Goal: Task Accomplishment & Management: Complete application form

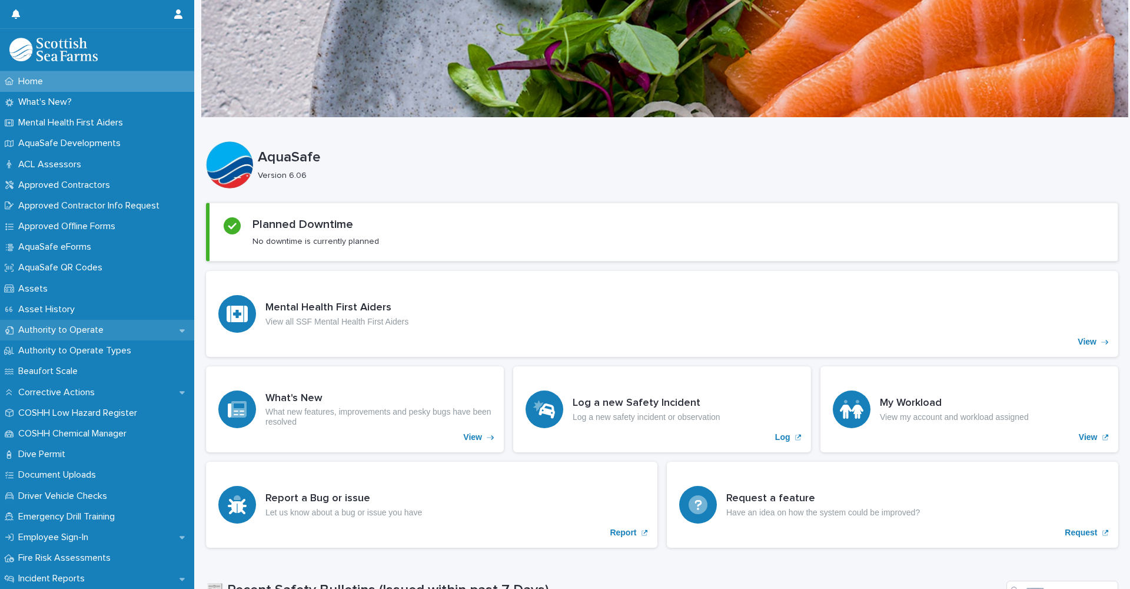
click at [77, 331] on p "Authority to Operate" at bounding box center [63, 329] width 99 height 11
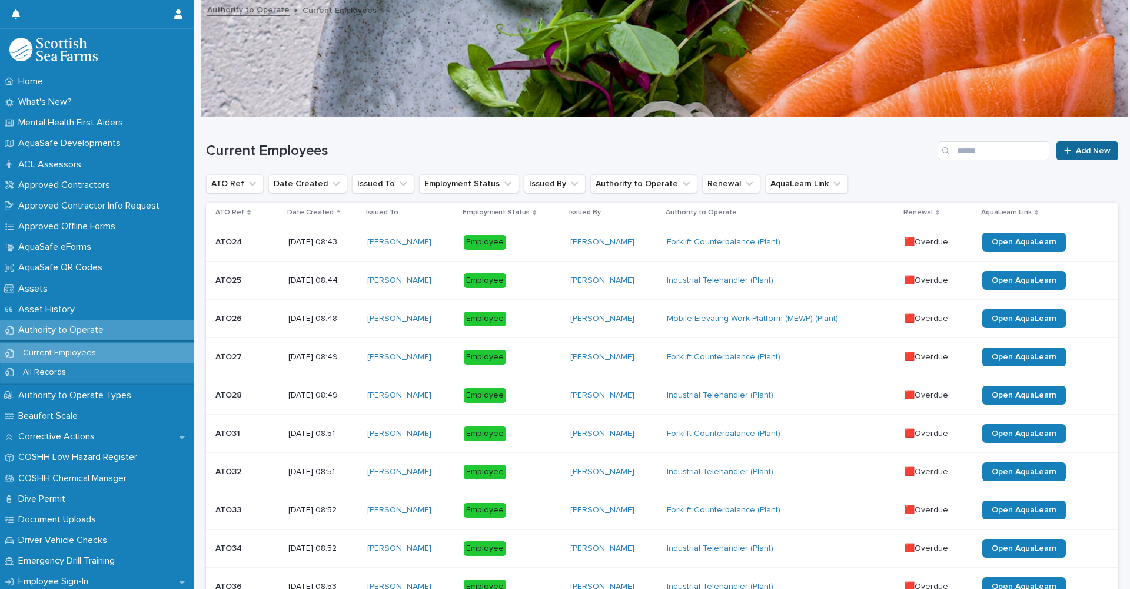
click at [1083, 148] on span "Add New" at bounding box center [1093, 151] width 35 height 8
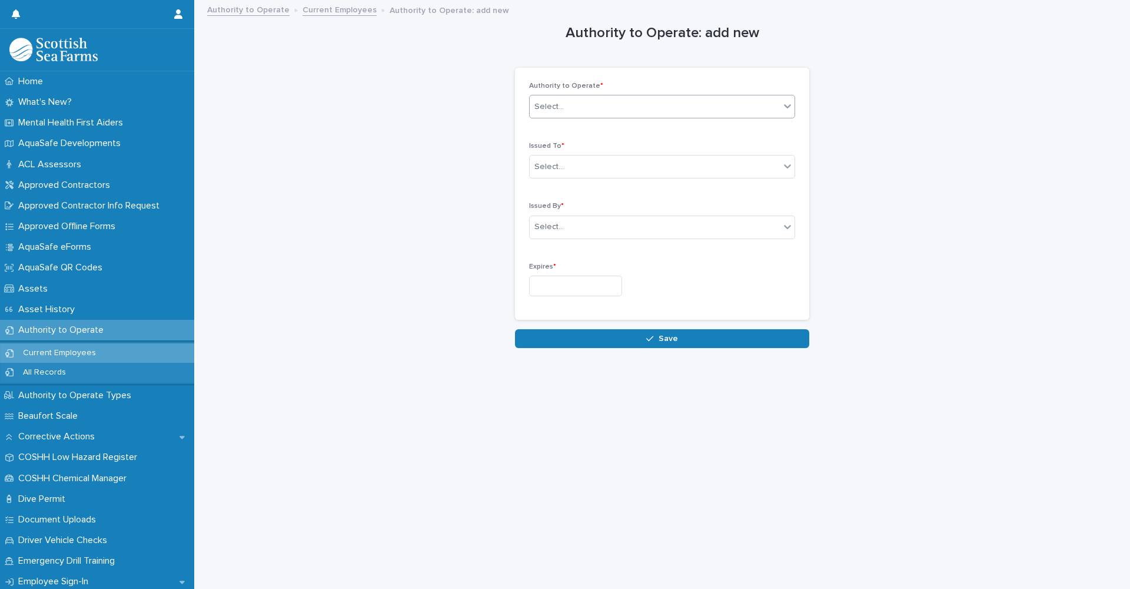
click at [613, 108] on div "Select..." at bounding box center [655, 106] width 250 height 19
type input "*"
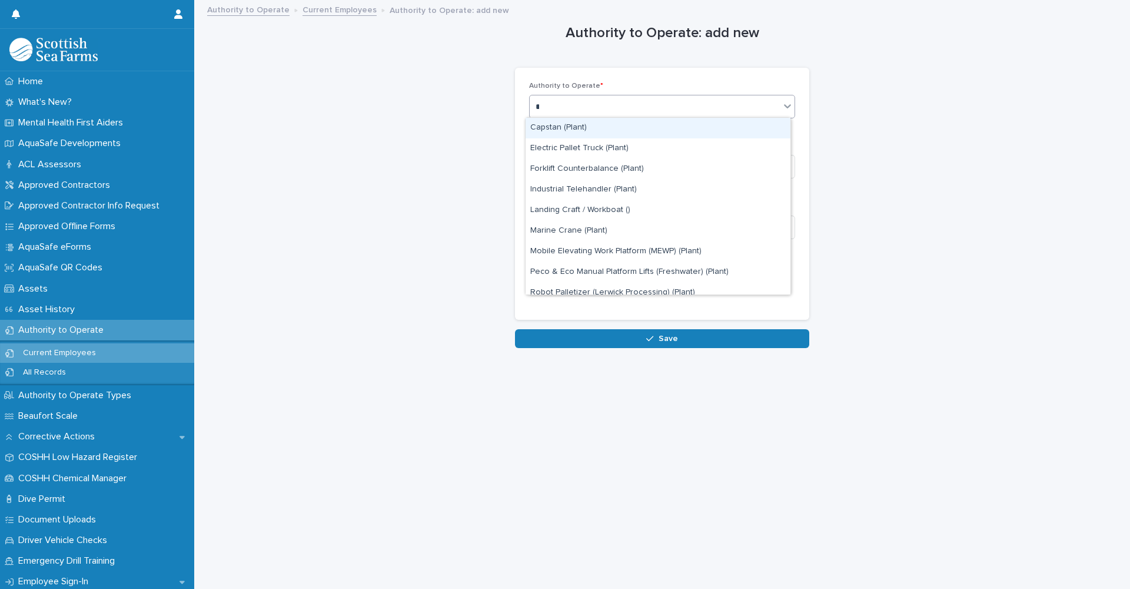
type input "**"
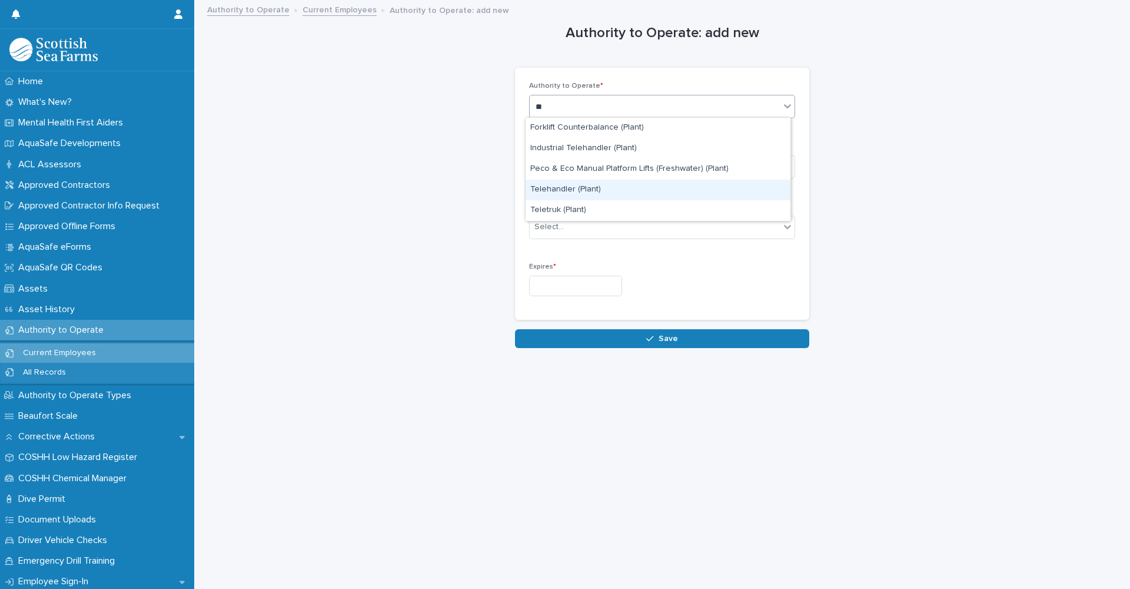
click at [603, 187] on div "Telehandler (Plant)" at bounding box center [658, 190] width 265 height 21
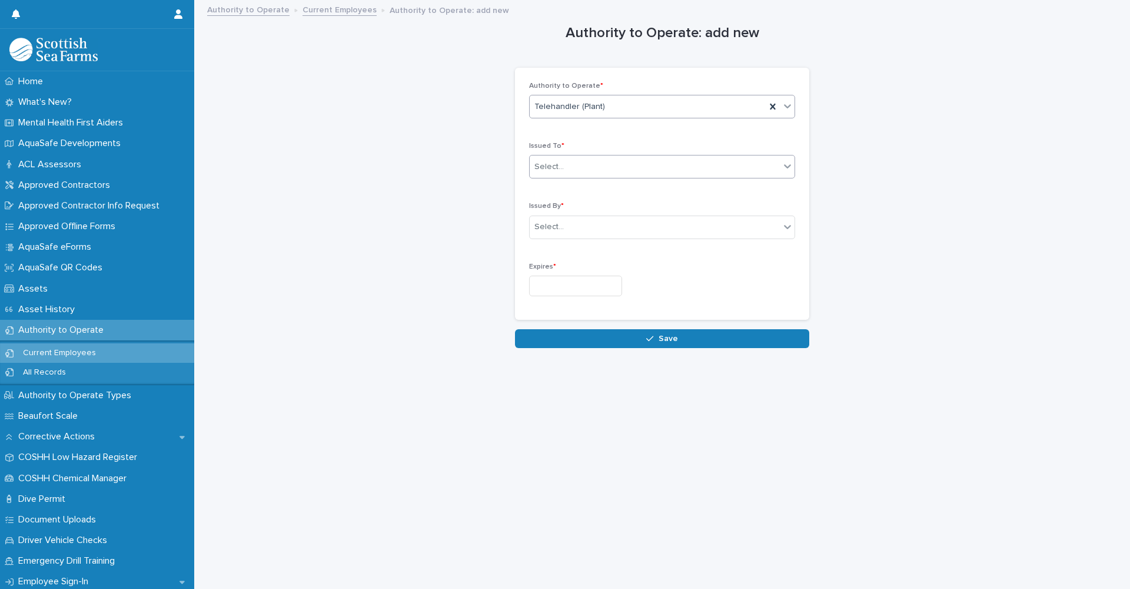
click at [603, 164] on div "Select..." at bounding box center [655, 166] width 250 height 19
type input "******"
click at [603, 184] on div "[PERSON_NAME]" at bounding box center [658, 188] width 265 height 21
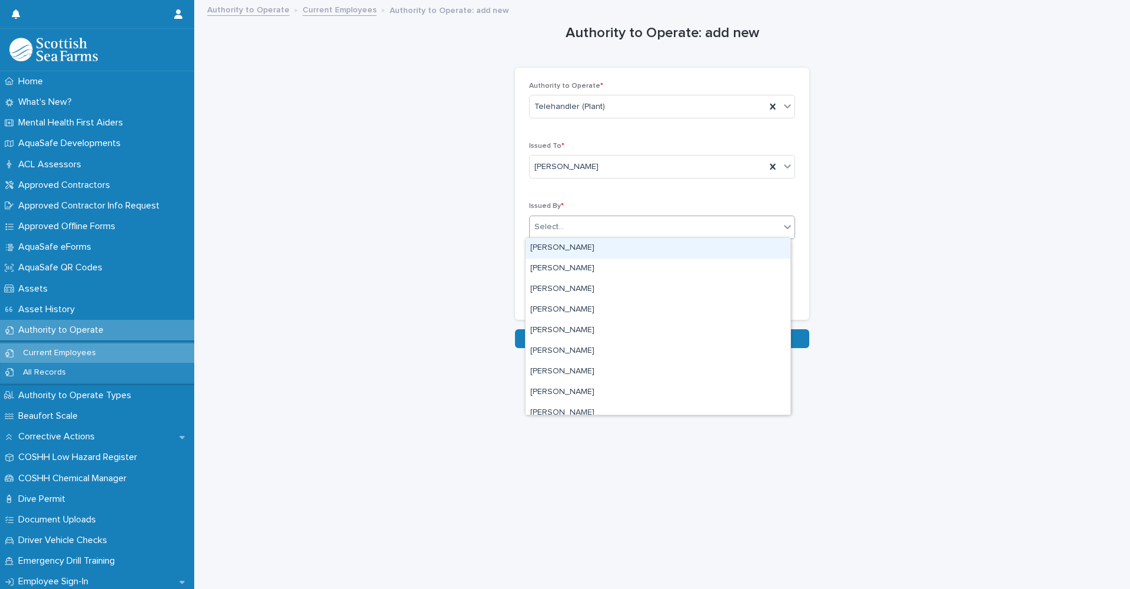
click at [595, 224] on div "Select..." at bounding box center [655, 226] width 250 height 19
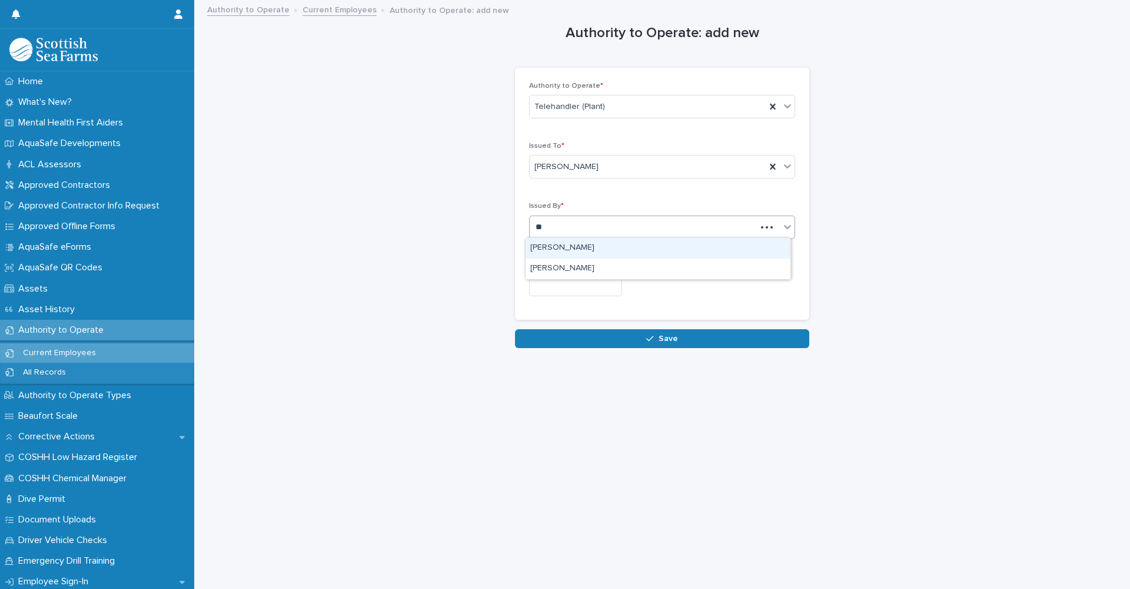
type input "***"
click at [616, 250] on div "[PERSON_NAME]" at bounding box center [658, 248] width 265 height 21
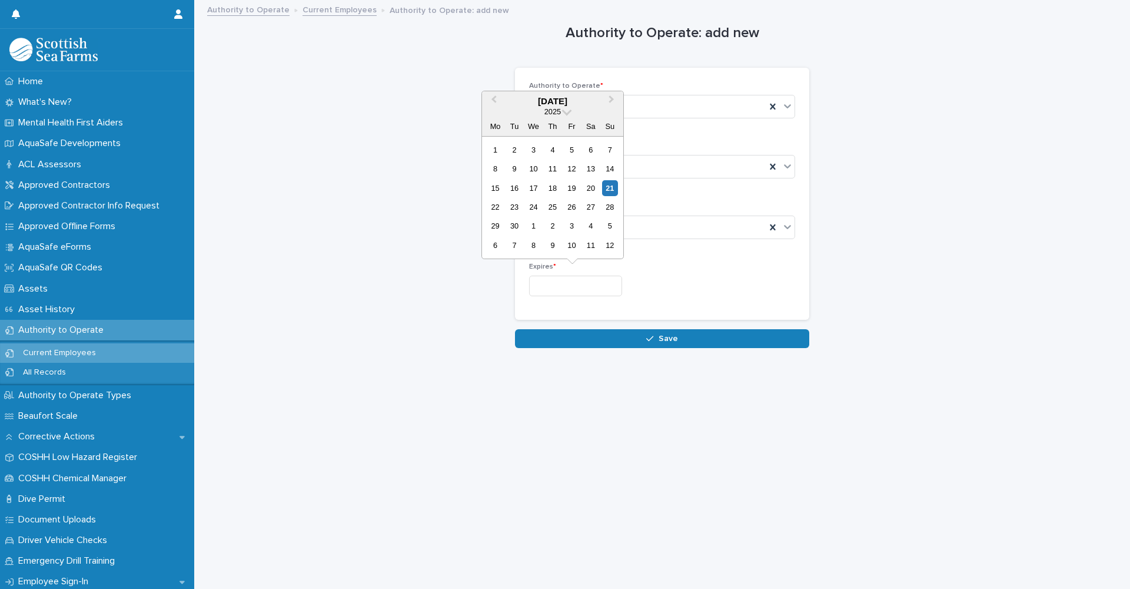
click at [569, 284] on input "text" at bounding box center [575, 286] width 93 height 21
click at [612, 101] on span "Next Month" at bounding box center [612, 101] width 0 height 16
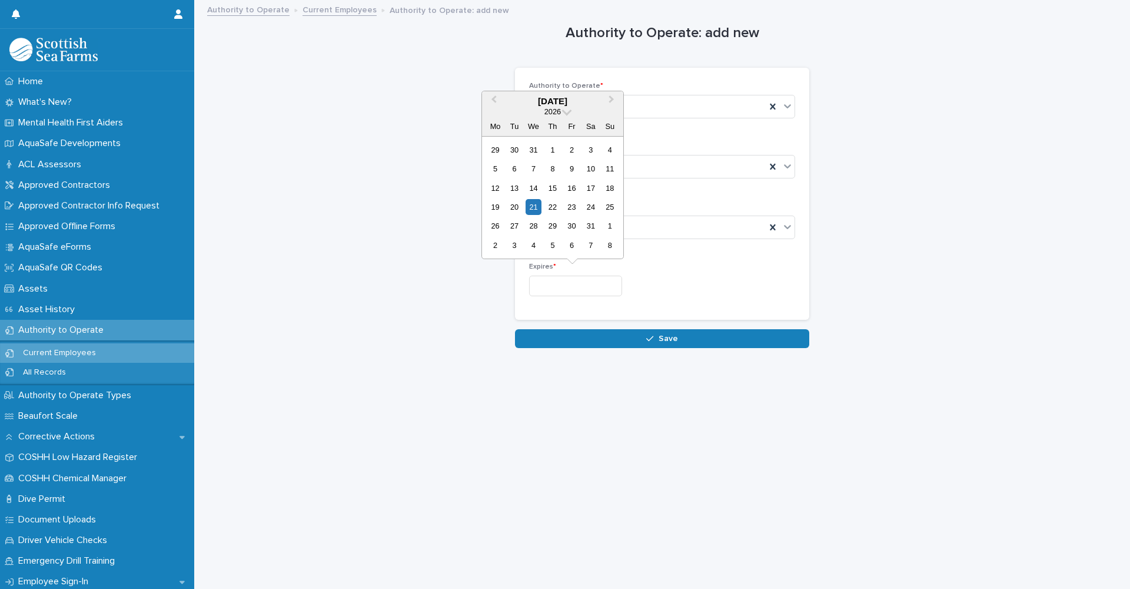
click at [565, 104] on div "[DATE]" at bounding box center [552, 101] width 141 height 11
click at [563, 112] on span at bounding box center [567, 110] width 10 height 10
click at [561, 161] on div "2029" at bounding box center [552, 158] width 69 height 12
